Goal: Information Seeking & Learning: Learn about a topic

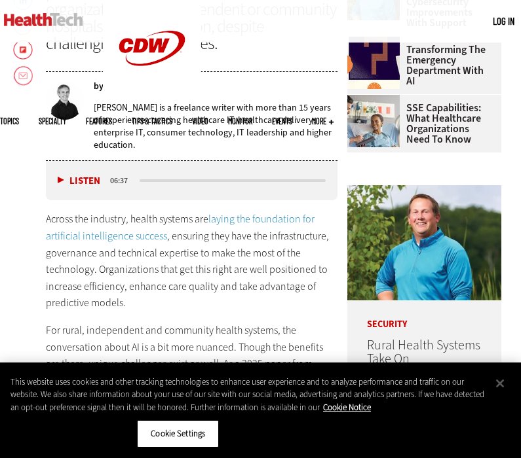
scroll to position [462, 0]
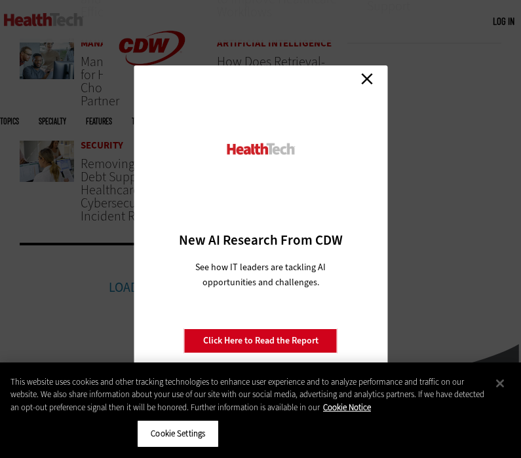
scroll to position [1001, 0]
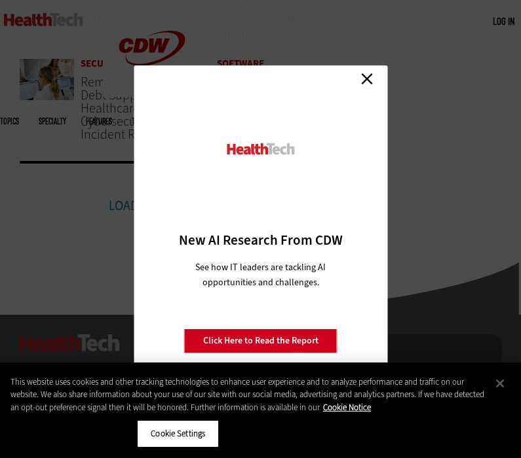
click at [359, 90] on div "Close New AI Research From CDW See how IT leaders are tackling AI opportunities…" at bounding box center [260, 228] width 253 height 327
click at [368, 83] on link "Close" at bounding box center [367, 79] width 20 height 20
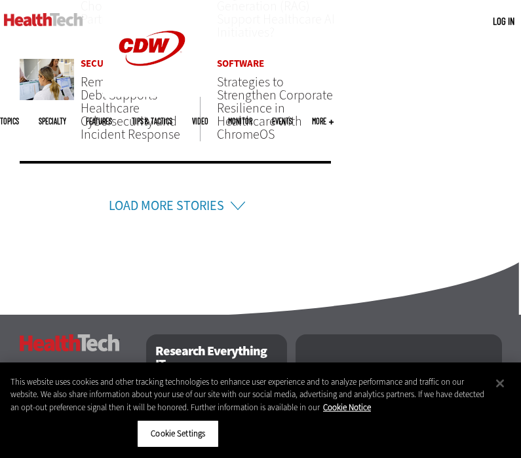
click at [222, 211] on link "Load More Stories" at bounding box center [166, 206] width 115 height 18
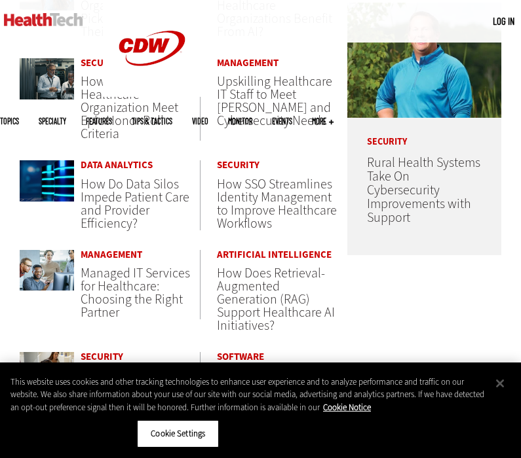
scroll to position [358, 0]
